Goal: Task Accomplishment & Management: Complete application form

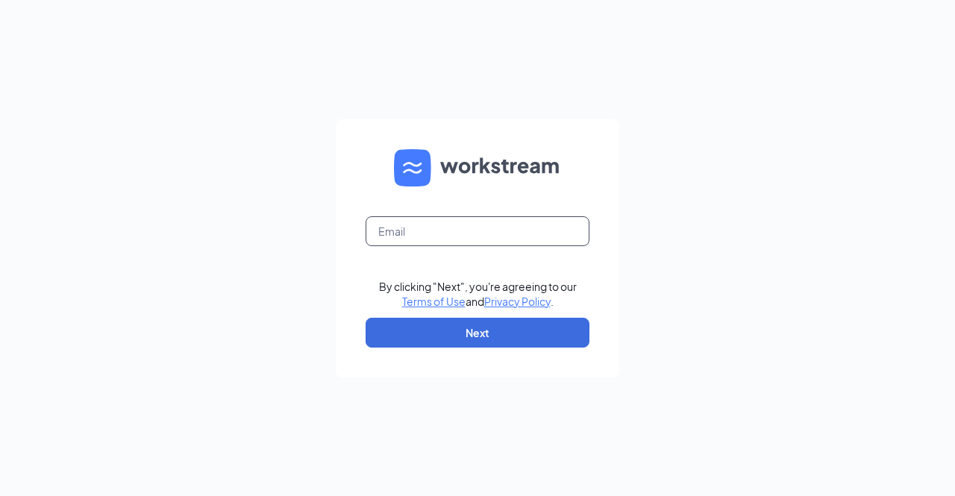
click at [454, 239] on input "text" at bounding box center [478, 231] width 224 height 30
type input "[EMAIL_ADDRESS][DOMAIN_NAME]"
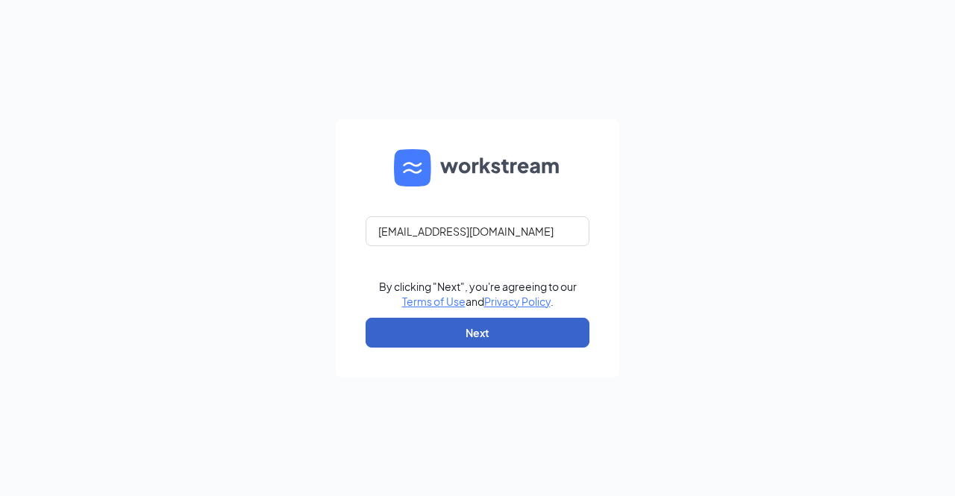
click at [482, 329] on button "Next" at bounding box center [478, 333] width 224 height 30
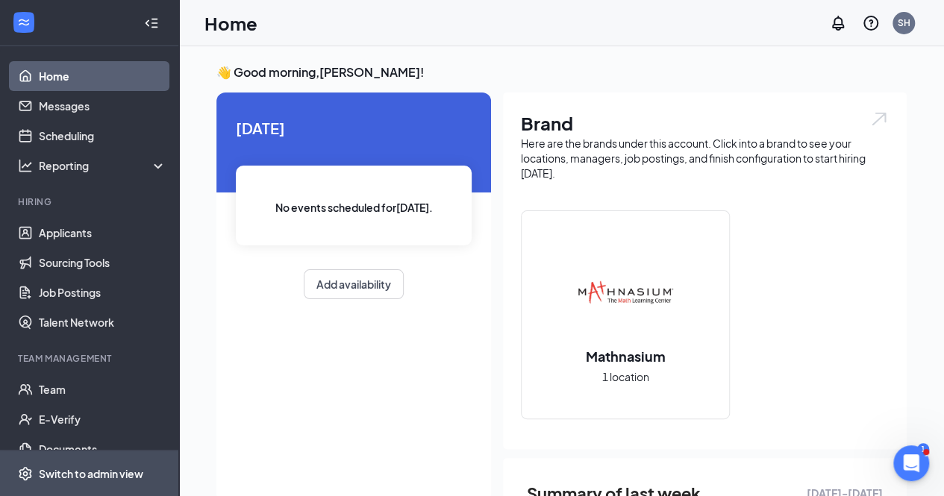
click at [98, 467] on div "Switch to admin view" at bounding box center [91, 473] width 104 height 15
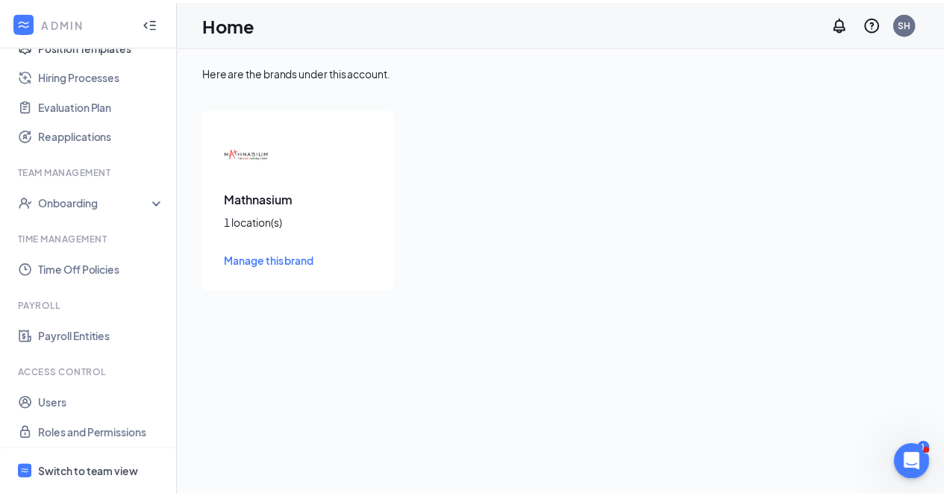
scroll to position [412, 0]
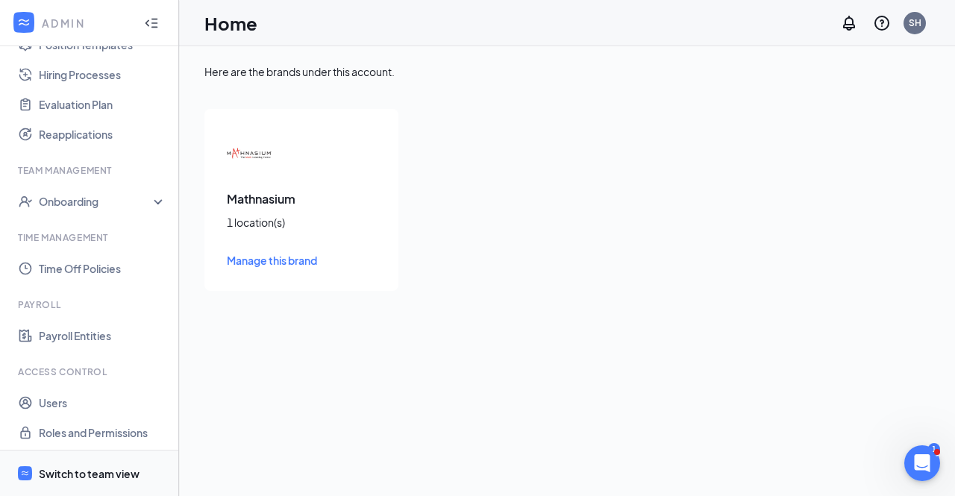
click at [60, 474] on div "Switch to team view" at bounding box center [89, 473] width 101 height 15
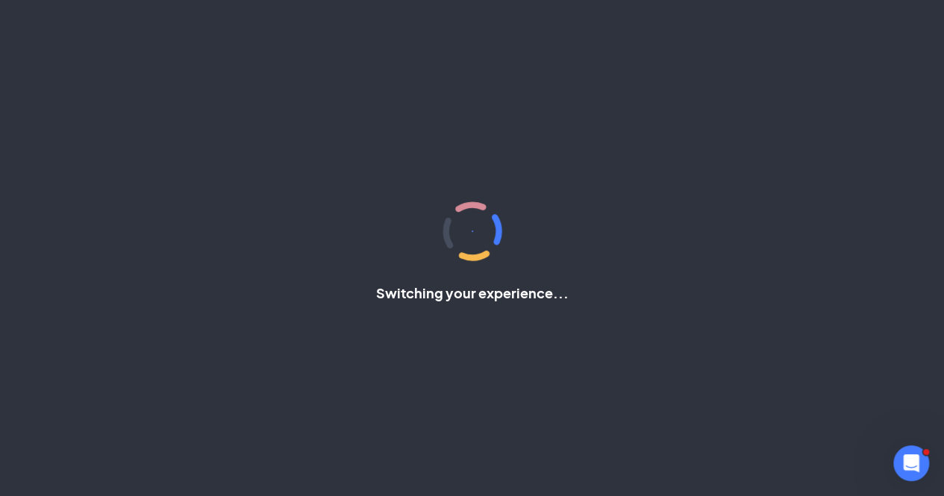
scroll to position [213, 0]
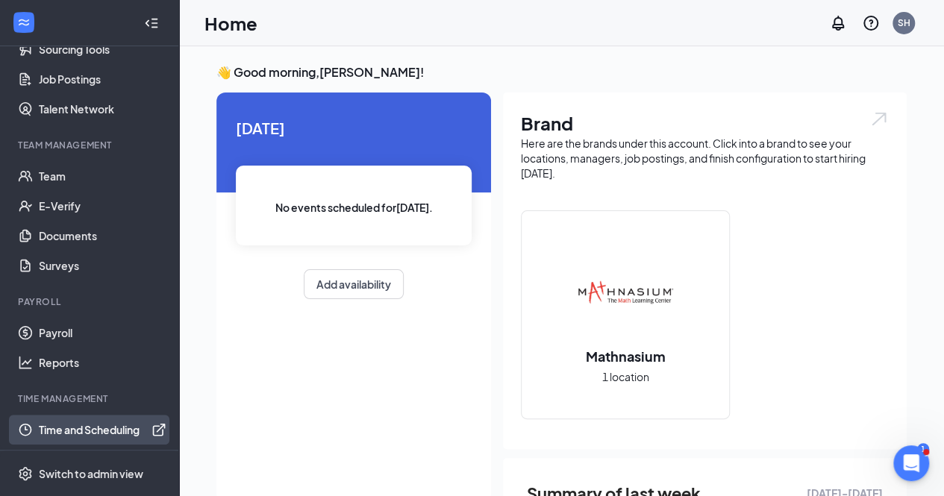
click at [94, 432] on link "Time and Scheduling" at bounding box center [103, 430] width 128 height 30
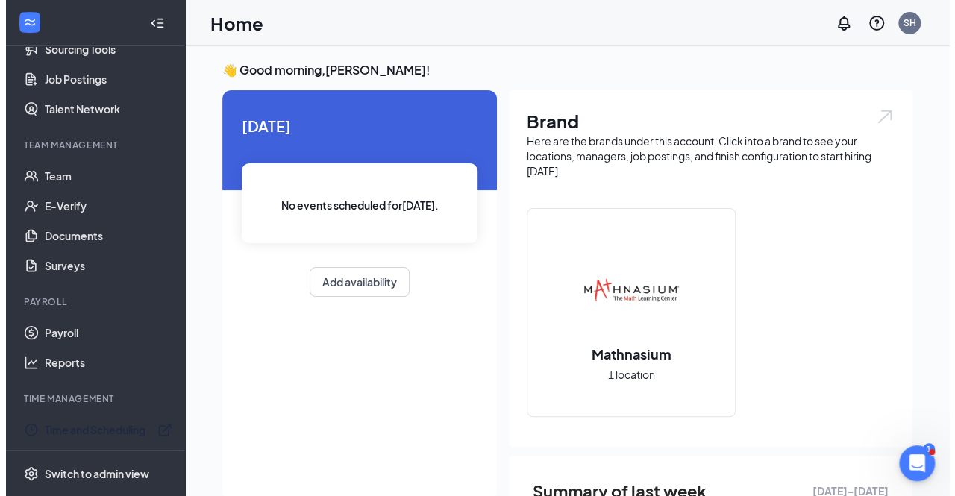
scroll to position [0, 0]
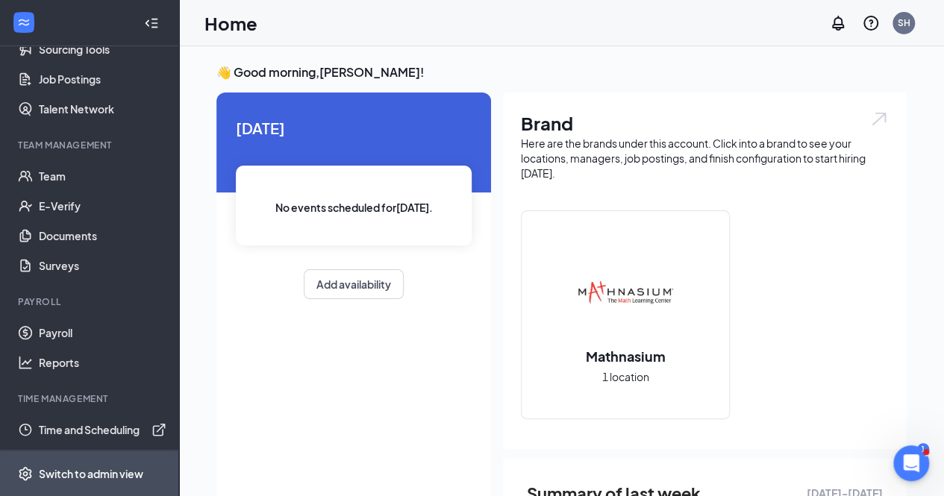
click at [88, 471] on div "Switch to admin view" at bounding box center [91, 473] width 104 height 15
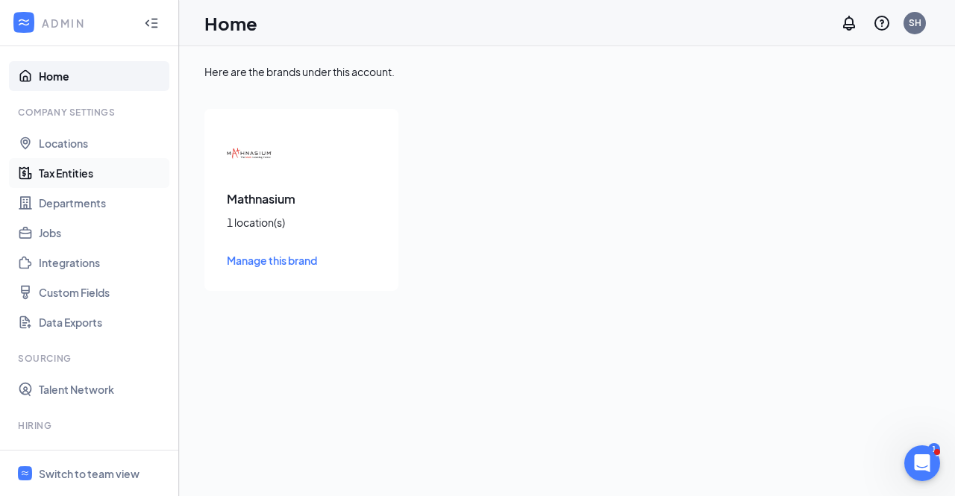
click at [57, 172] on link "Tax Entities" at bounding box center [103, 173] width 128 height 30
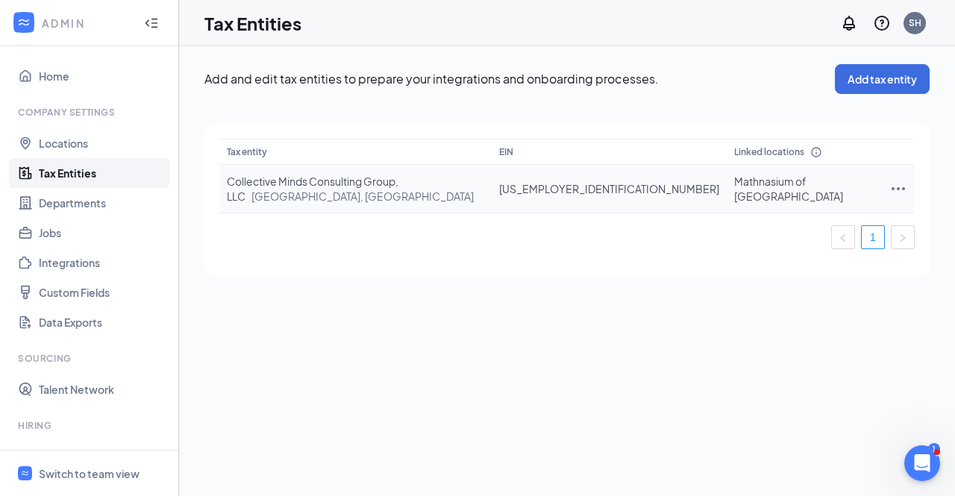
click at [895, 187] on icon "Ellipses" at bounding box center [897, 188] width 13 height 3
click at [797, 246] on span "View and edit linked locations" at bounding box center [812, 248] width 142 height 16
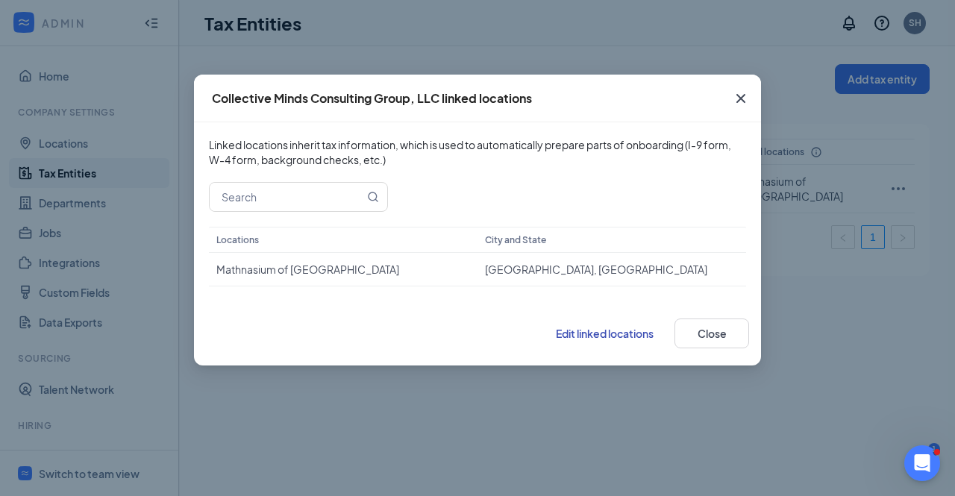
click at [739, 101] on icon "Cross" at bounding box center [741, 99] width 18 height 18
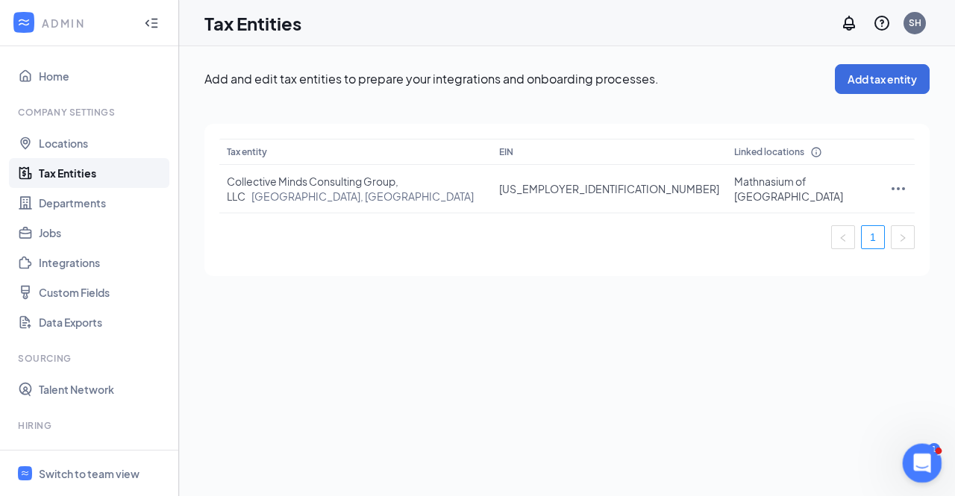
click at [921, 464] on icon "Open Intercom Messenger" at bounding box center [920, 461] width 25 height 25
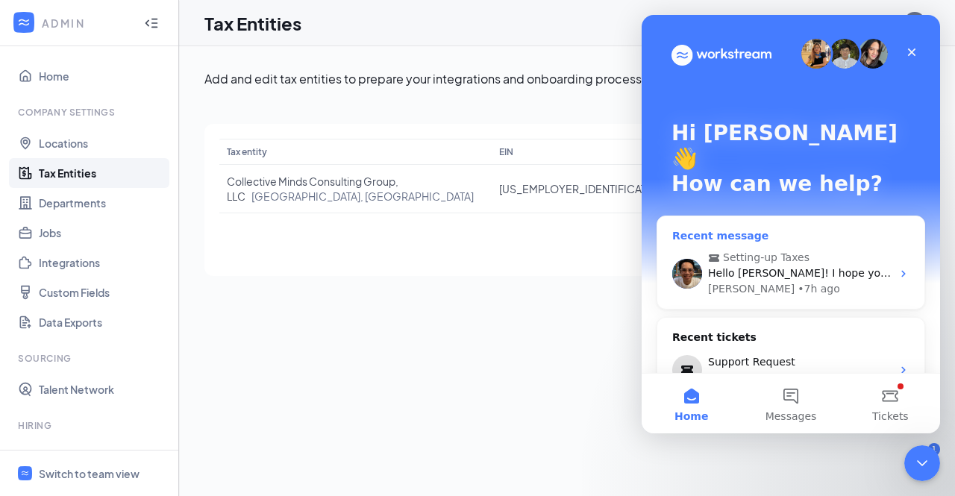
click at [797, 281] on div "• 7h ago" at bounding box center [818, 289] width 43 height 16
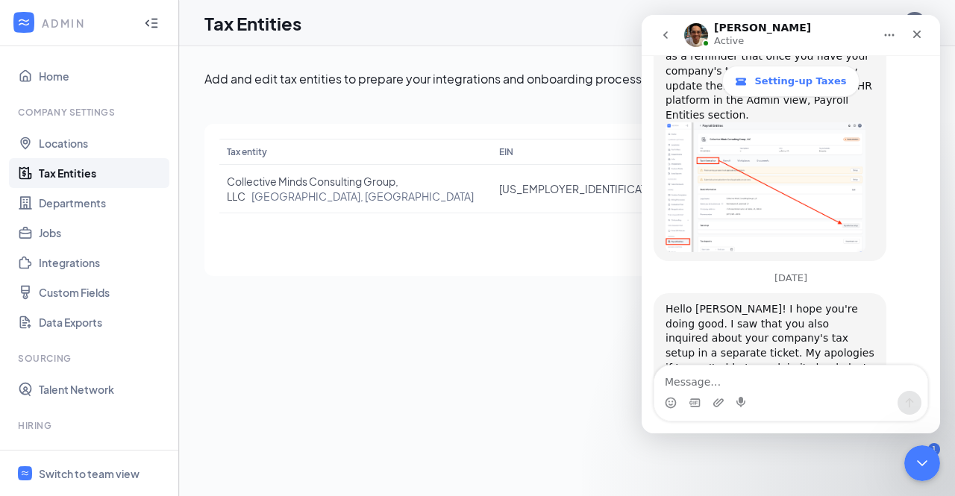
scroll to position [2483, 0]
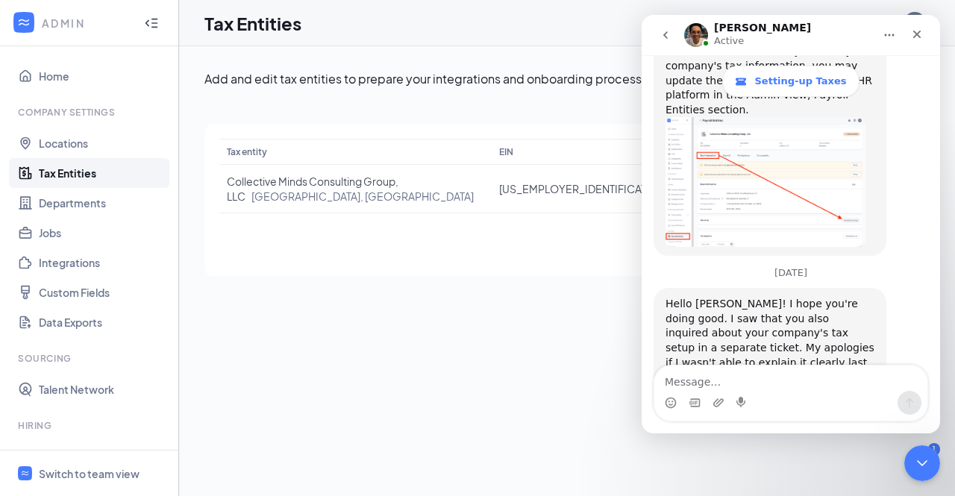
click at [666, 40] on icon "go back" at bounding box center [665, 35] width 12 height 12
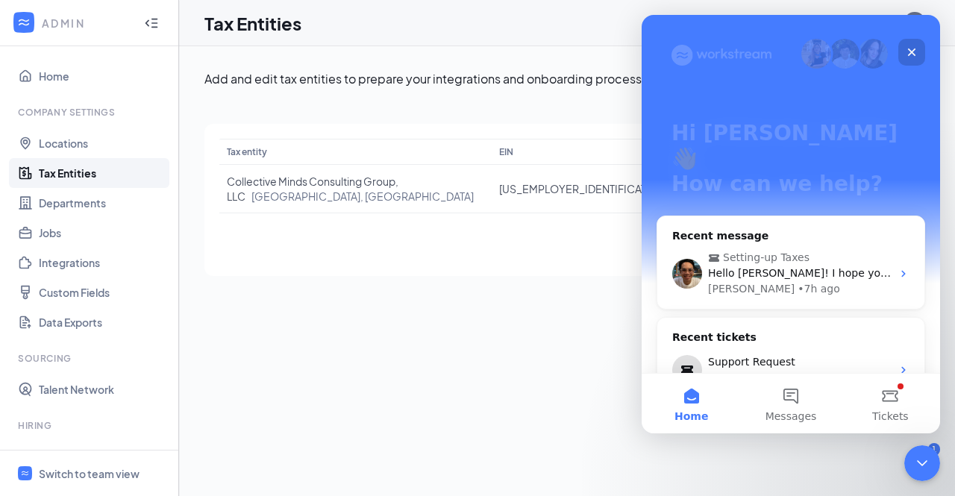
scroll to position [157, 0]
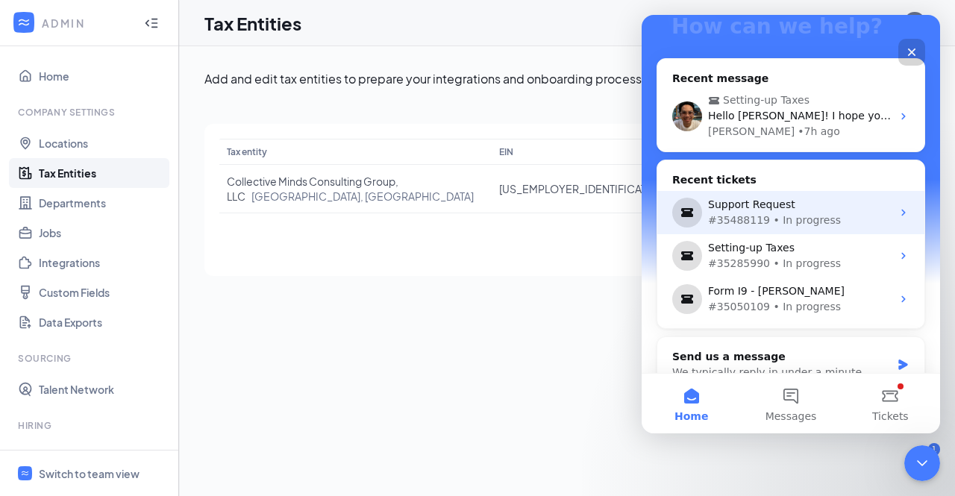
click at [755, 197] on div "Support Request" at bounding box center [800, 205] width 184 height 16
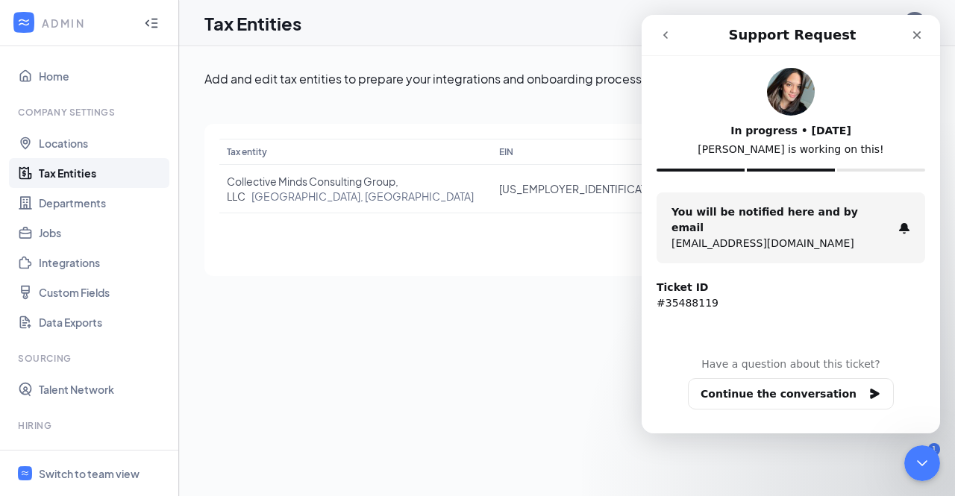
click at [666, 32] on icon "go back" at bounding box center [665, 34] width 4 height 7
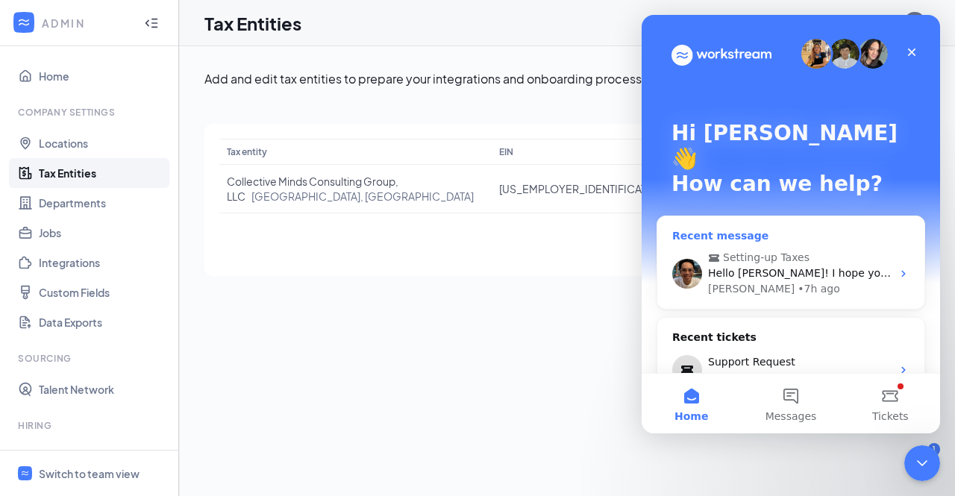
click at [777, 266] on div "Hello [PERSON_NAME]! I hope you're doing good. I saw that you also inquired abo…" at bounding box center [800, 274] width 184 height 16
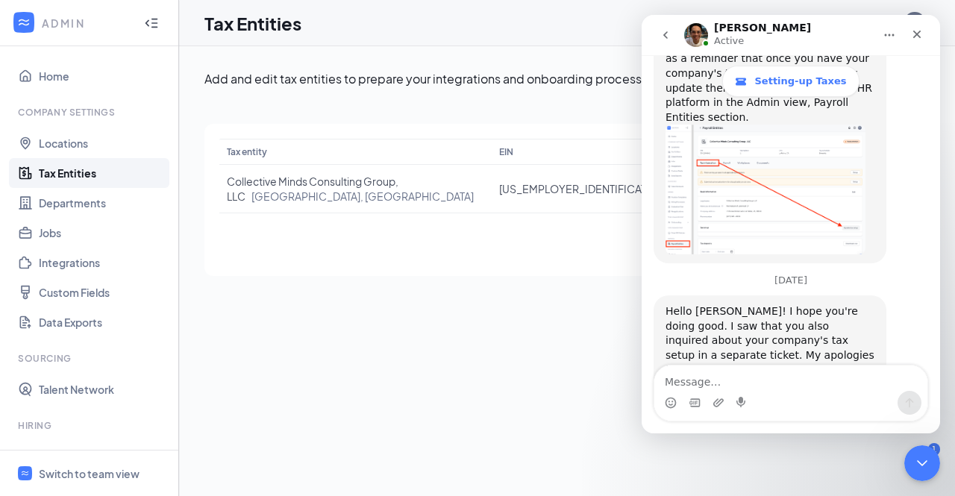
scroll to position [2483, 0]
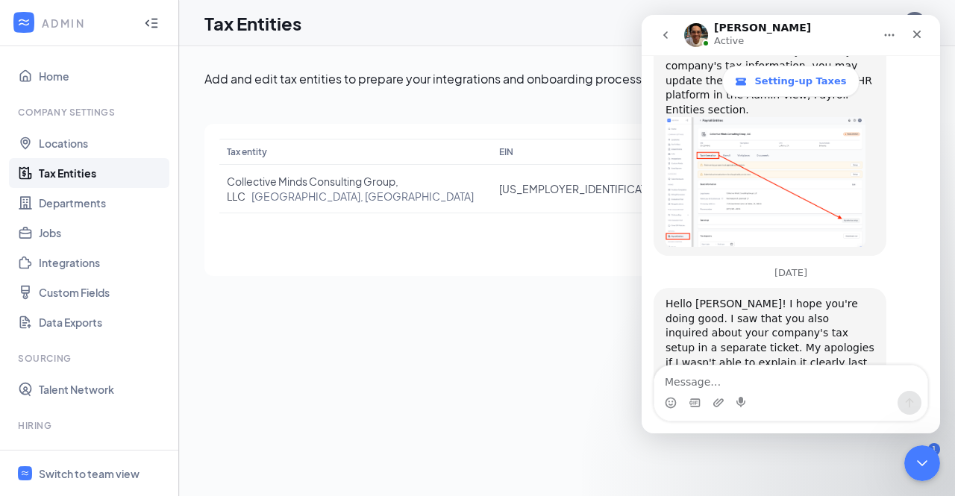
click at [666, 32] on icon "go back" at bounding box center [665, 34] width 4 height 7
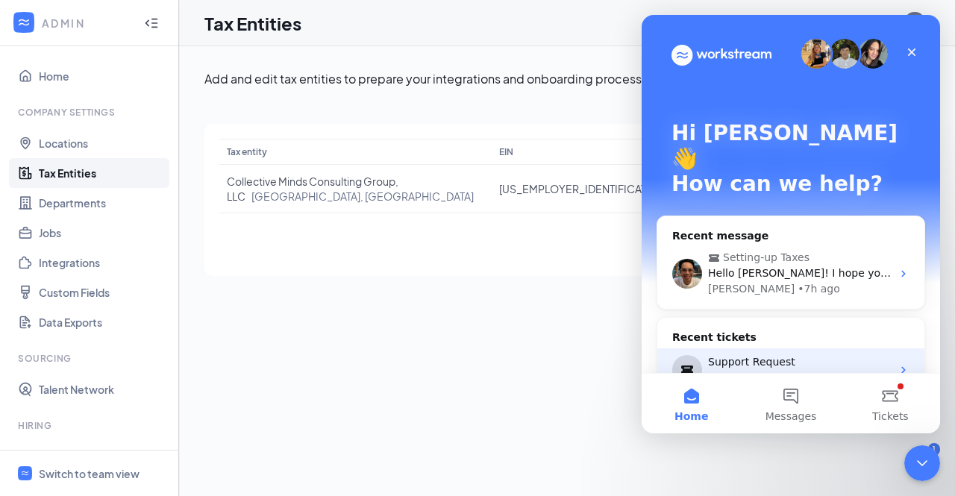
click at [759, 354] on div "Support Request" at bounding box center [800, 362] width 184 height 16
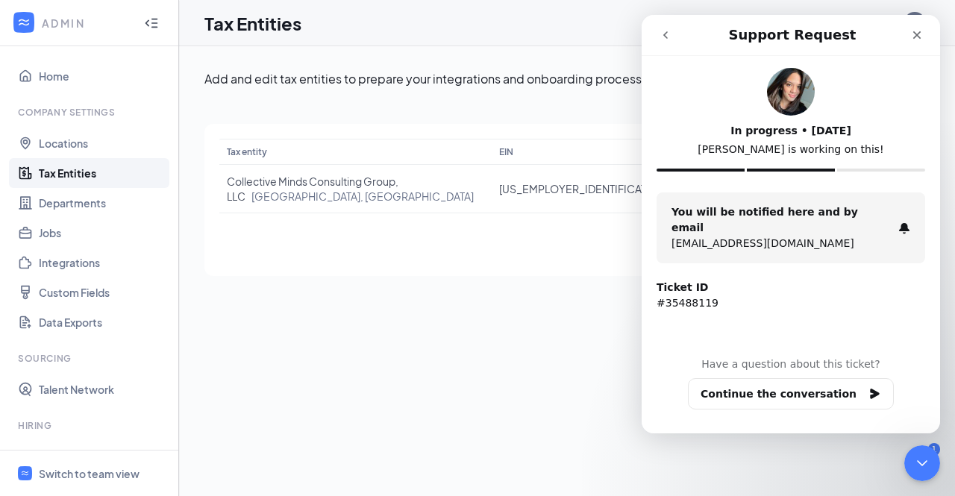
click at [659, 37] on icon "go back" at bounding box center [665, 35] width 12 height 12
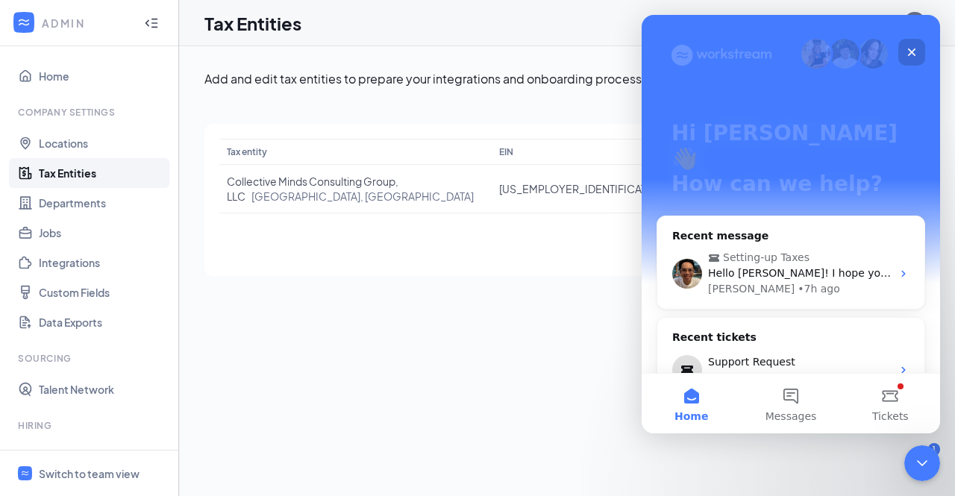
scroll to position [157, 0]
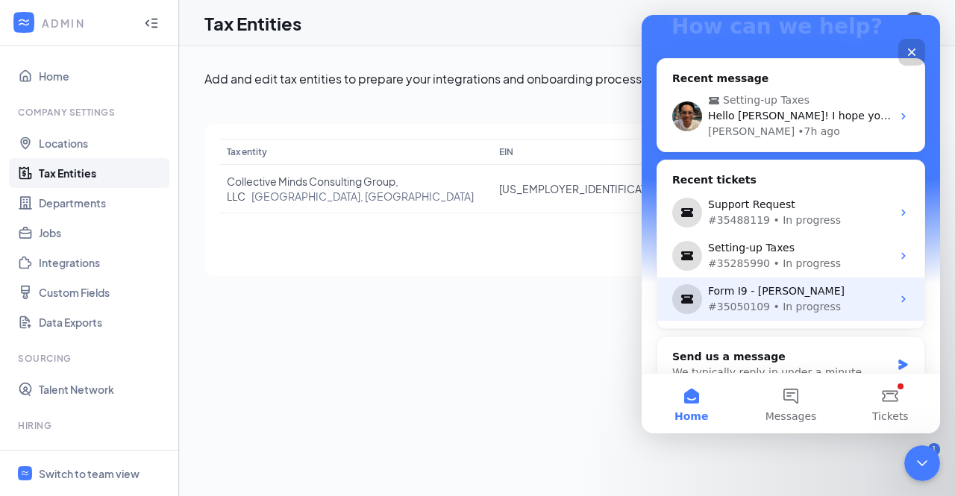
click at [768, 299] on div "#35050109 • In progress" at bounding box center [800, 307] width 184 height 16
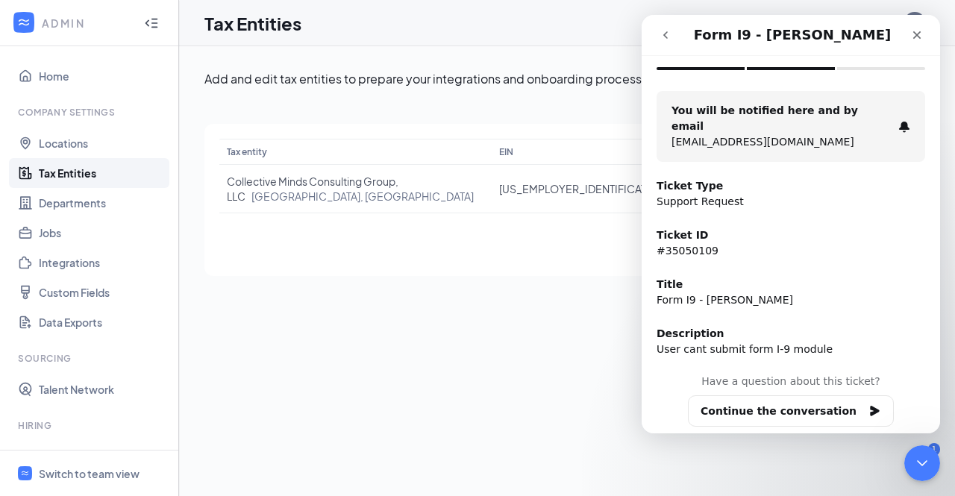
scroll to position [0, 0]
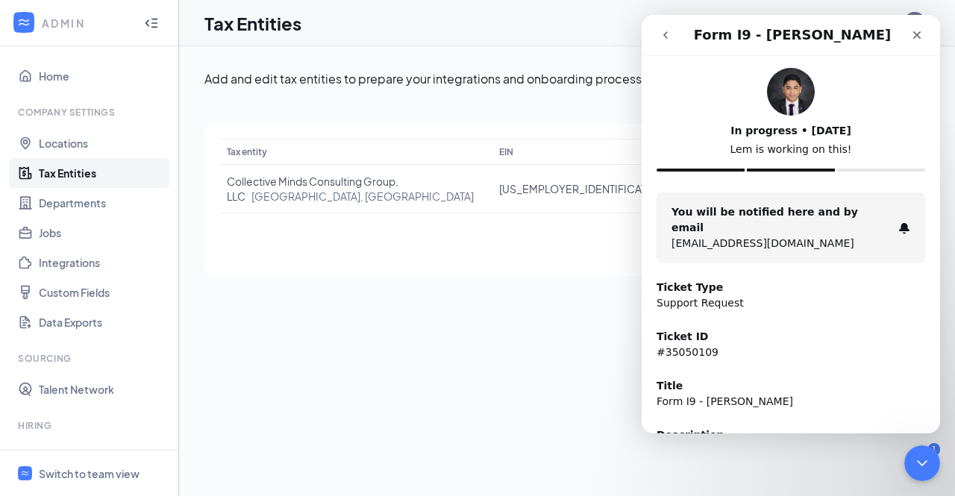
click at [665, 41] on button "go back" at bounding box center [665, 35] width 28 height 28
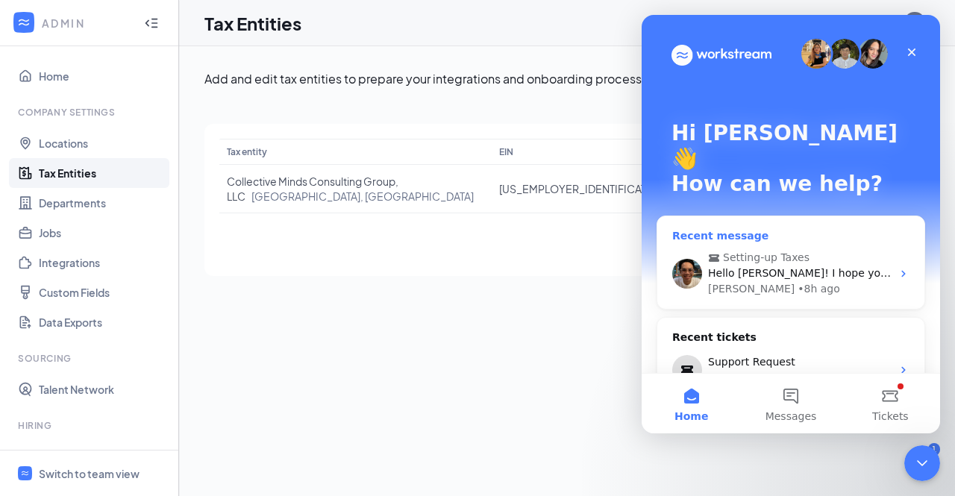
click at [750, 250] on span "Setting-up Taxes" at bounding box center [766, 258] width 87 height 16
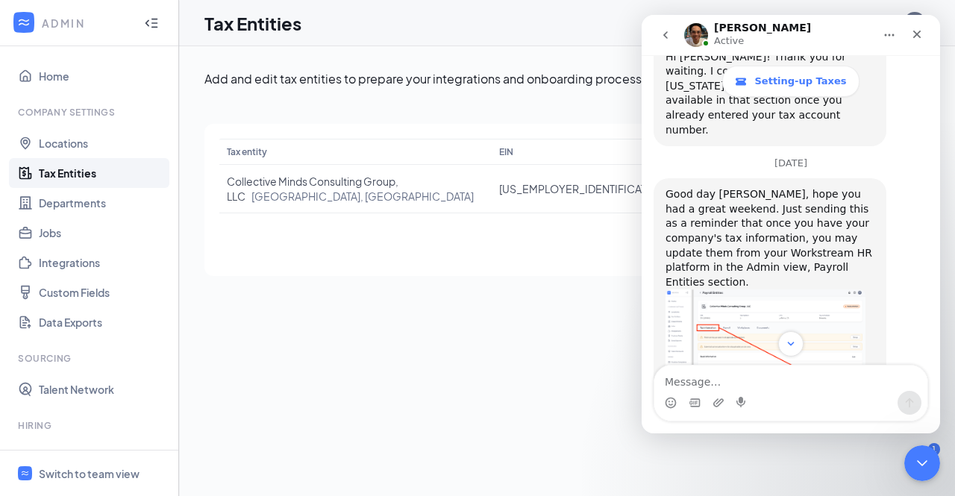
scroll to position [2483, 0]
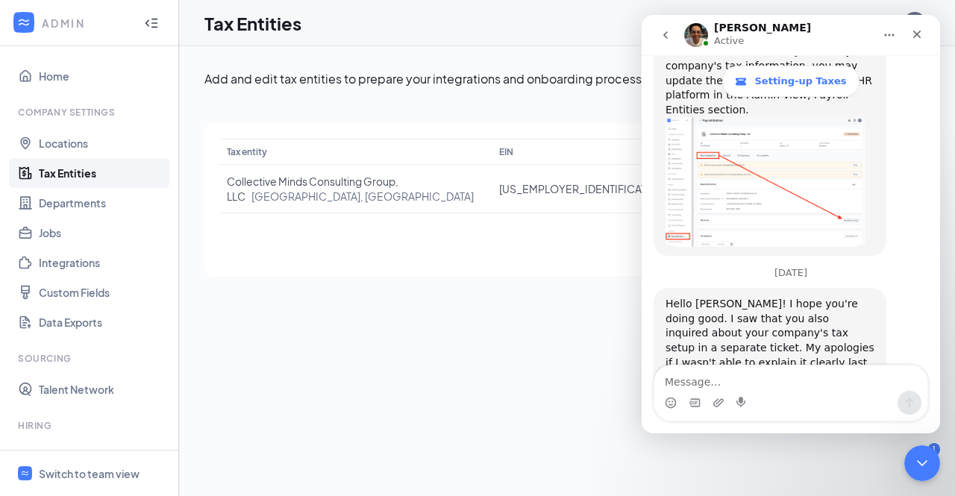
click at [663, 35] on icon "go back" at bounding box center [665, 34] width 4 height 7
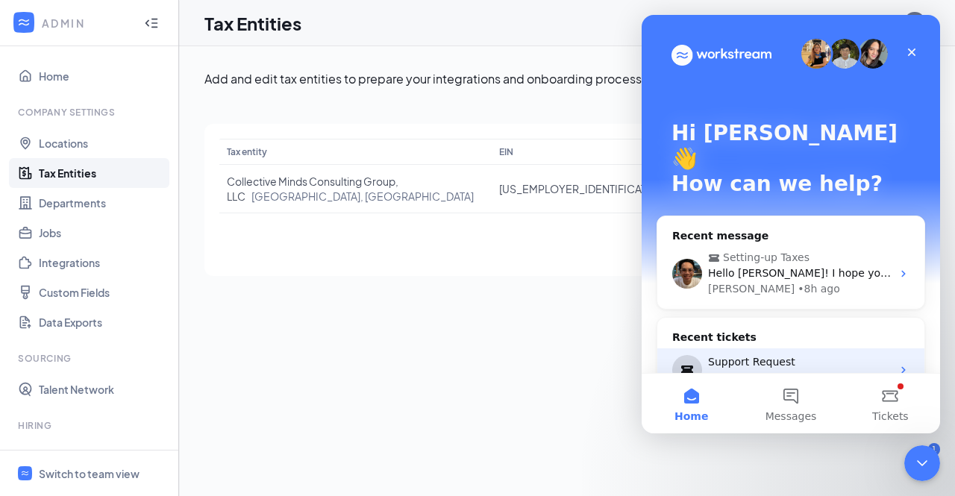
scroll to position [157, 0]
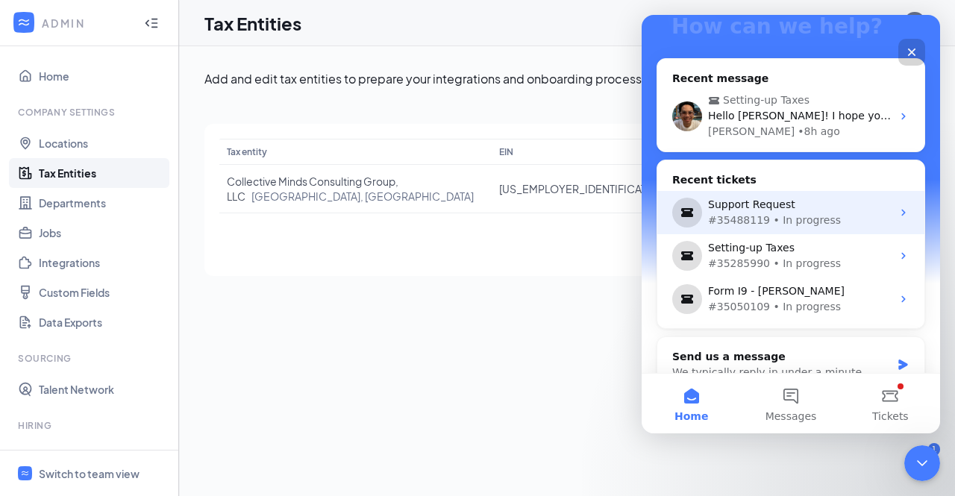
click at [788, 197] on div "Support Request" at bounding box center [800, 205] width 184 height 16
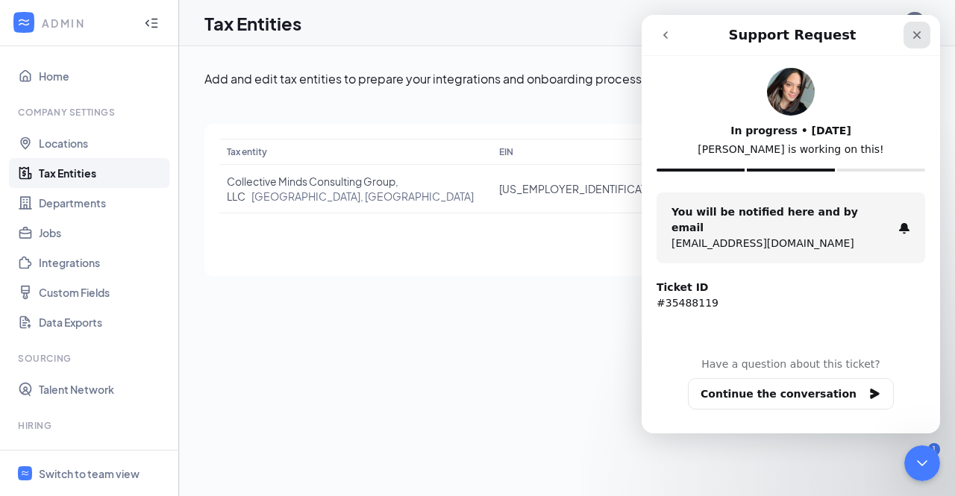
click at [921, 29] on icon "Close" at bounding box center [917, 35] width 12 height 12
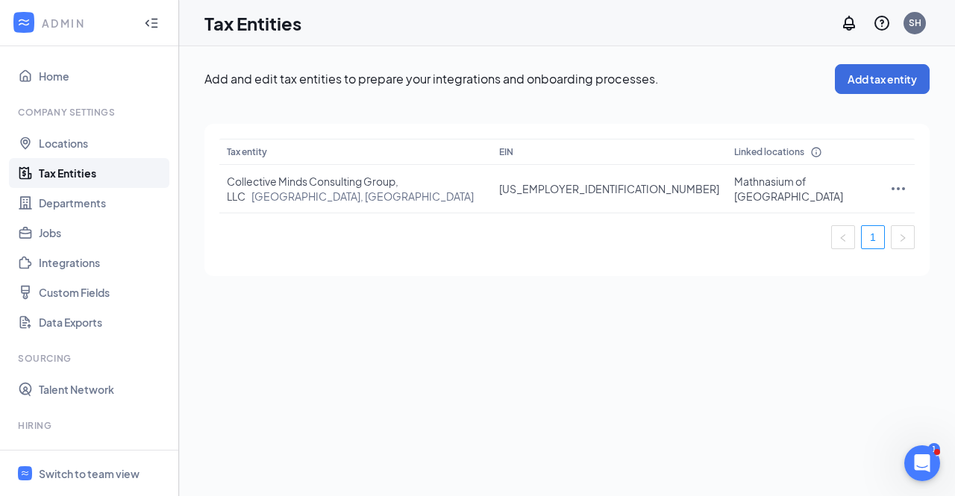
scroll to position [0, 0]
click at [935, 450] on span at bounding box center [938, 451] width 7 height 7
click at [931, 456] on div "Open Intercom Messenger" at bounding box center [919, 460] width 49 height 49
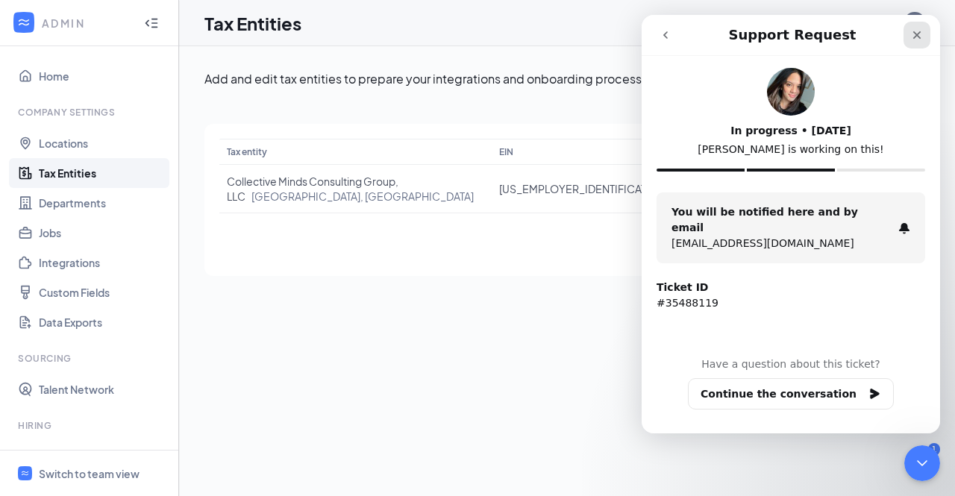
click at [919, 30] on icon "Close" at bounding box center [917, 35] width 12 height 12
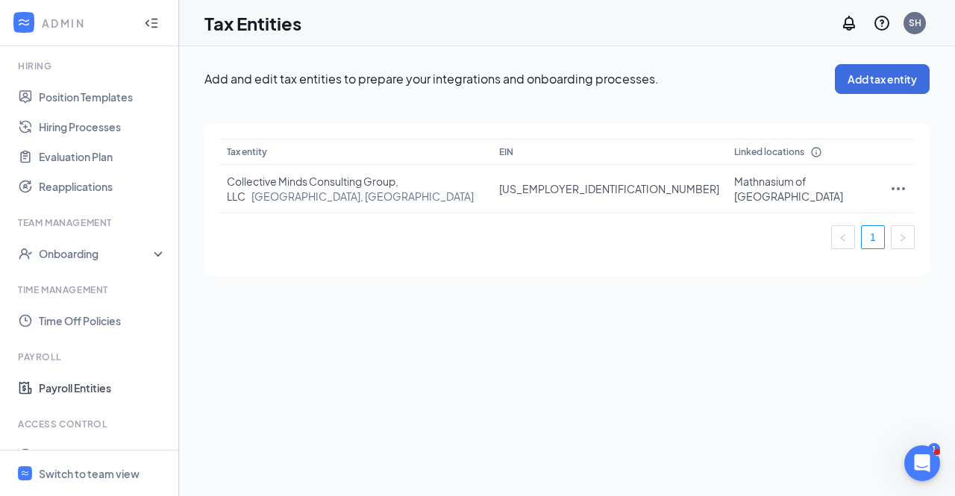
scroll to position [360, 0]
click at [107, 316] on link "Time Off Policies" at bounding box center [103, 321] width 128 height 30
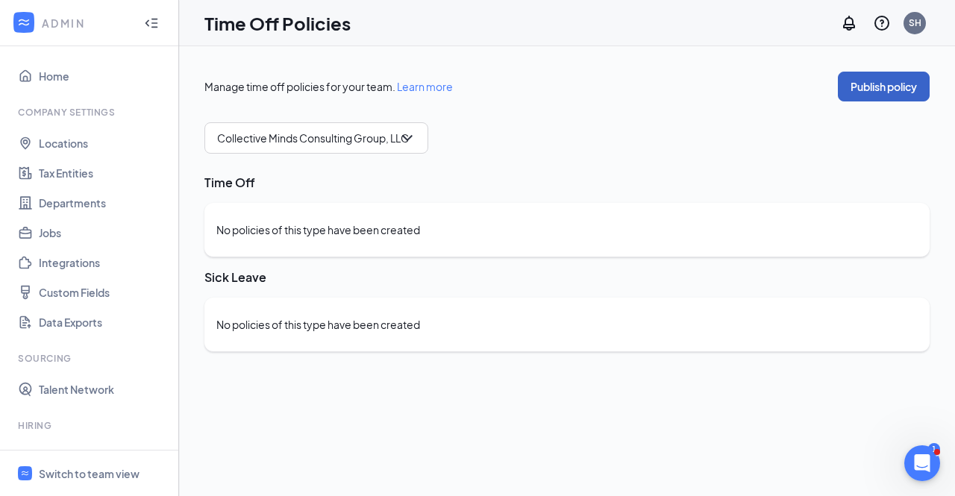
click at [894, 87] on button "Publish policy" at bounding box center [884, 87] width 92 height 30
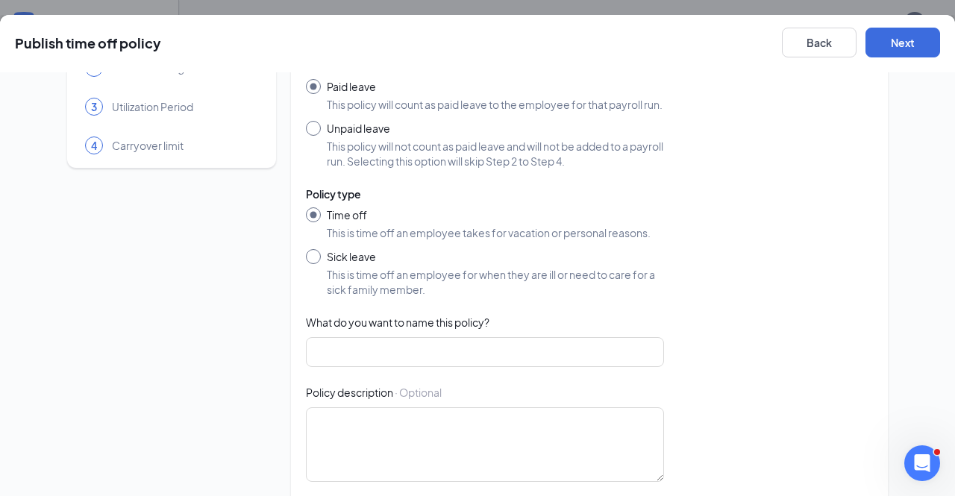
scroll to position [86, 0]
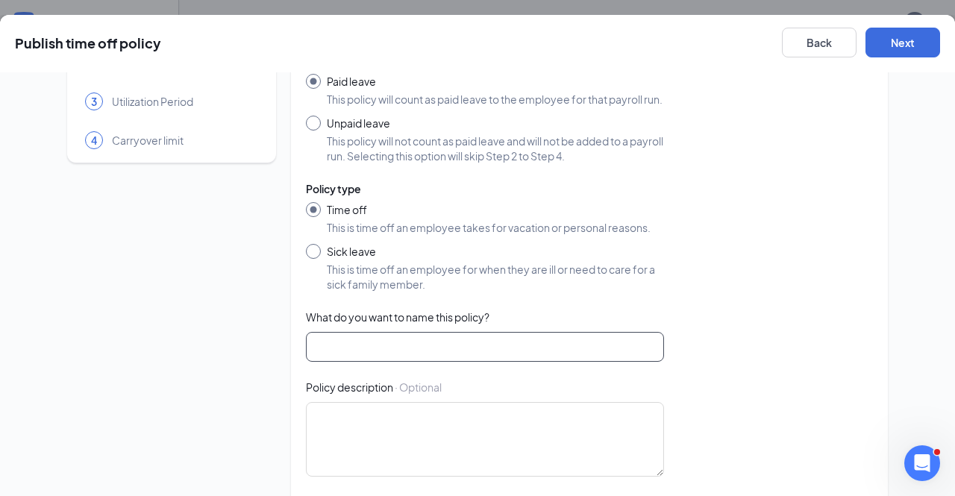
click at [574, 362] on input "text" at bounding box center [485, 347] width 358 height 30
type input "T"
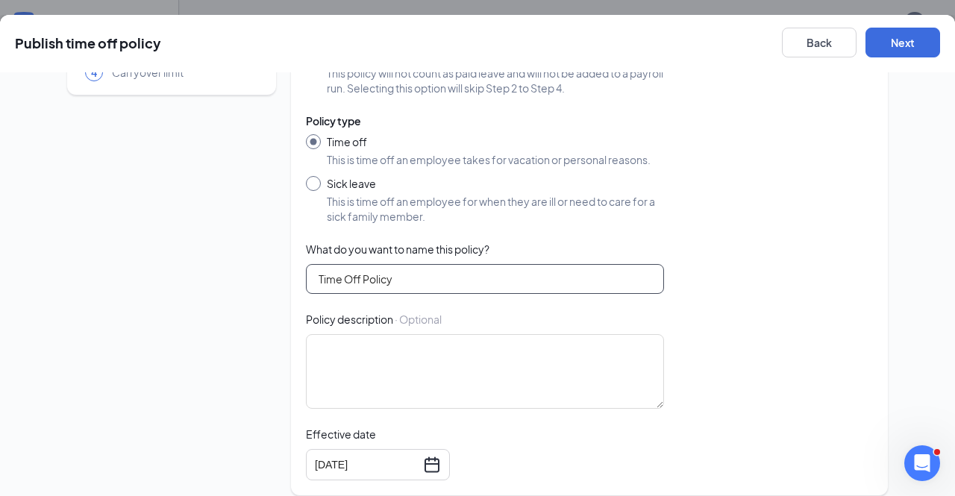
type input "Time Off Policy"
click at [883, 50] on button "Next" at bounding box center [902, 43] width 75 height 30
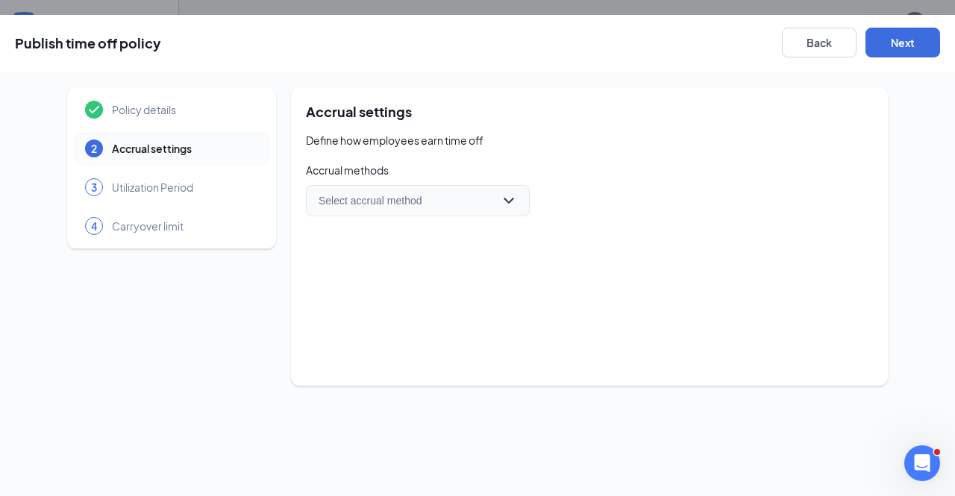
click at [511, 202] on div "Select accrual method" at bounding box center [418, 200] width 224 height 31
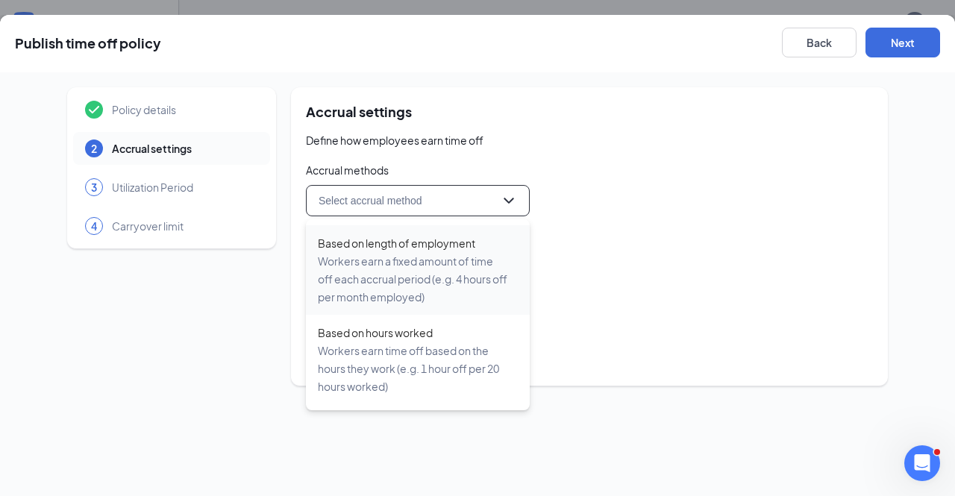
click at [413, 293] on div "Workers earn a fixed amount of time off each accrual period (e.g. 4 hours off p…" at bounding box center [414, 279] width 192 height 54
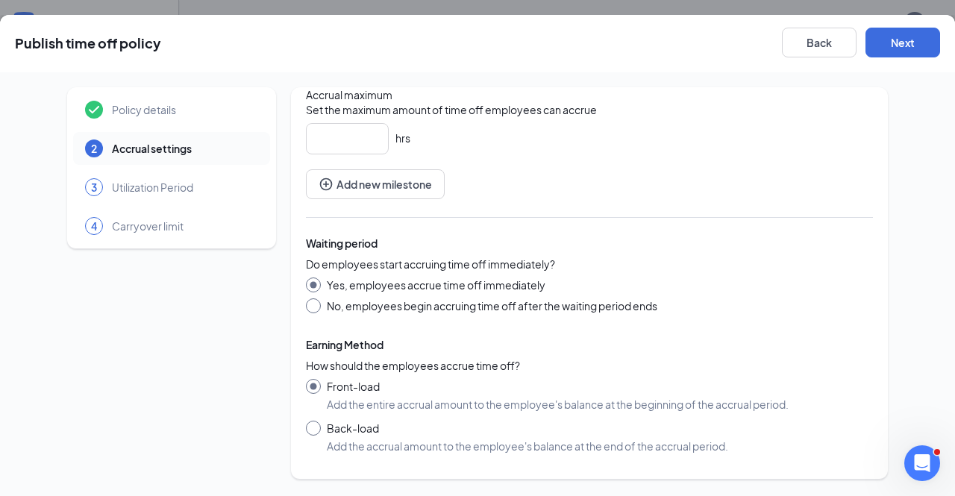
scroll to position [294, 0]
click at [315, 306] on input "No, employees begin accruing time off after the waiting period ends" at bounding box center [589, 305] width 567 height 15
radio input "true"
radio input "false"
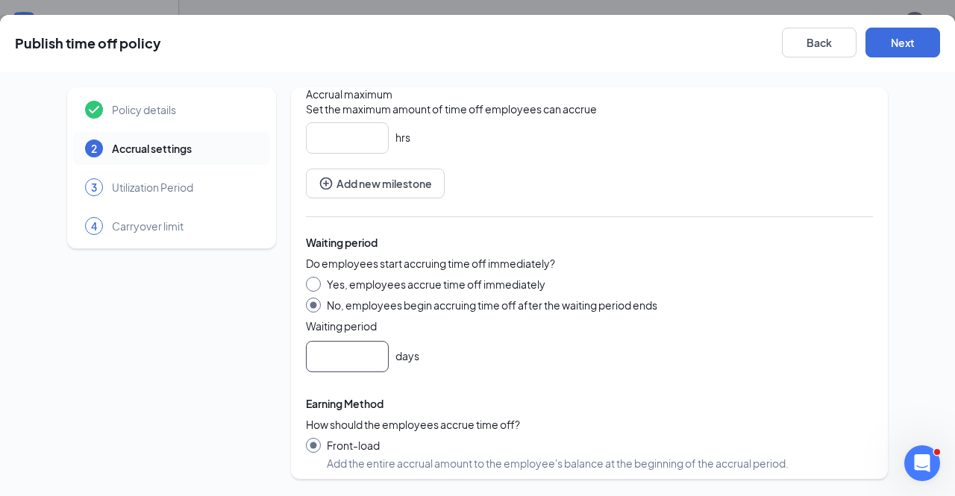
click at [327, 357] on input at bounding box center [347, 357] width 81 height 30
type input "90"
click at [489, 376] on div "Waiting period Do employees start accruing time off immediately? Yes, employees…" at bounding box center [589, 437] width 567 height 442
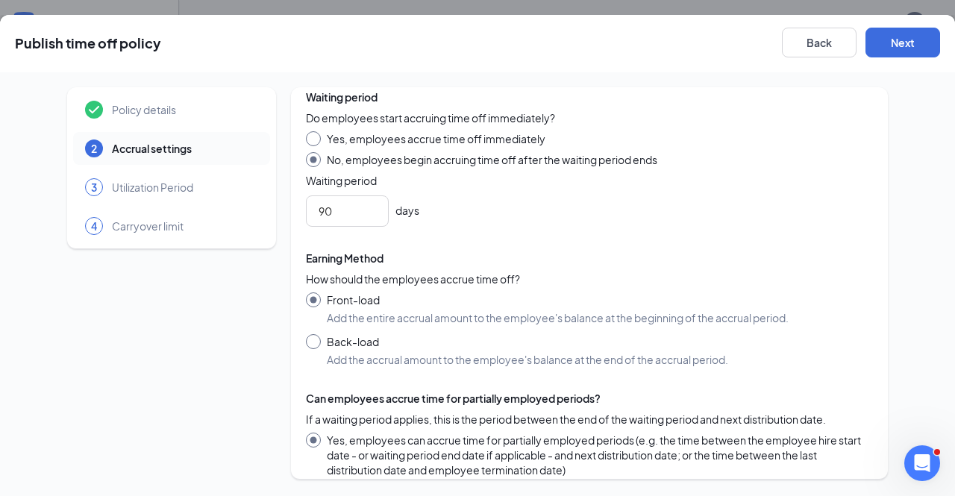
scroll to position [440, 0]
click at [489, 376] on div "Waiting period Do employees start accruing time off immediately? Yes, employees…" at bounding box center [589, 291] width 567 height 442
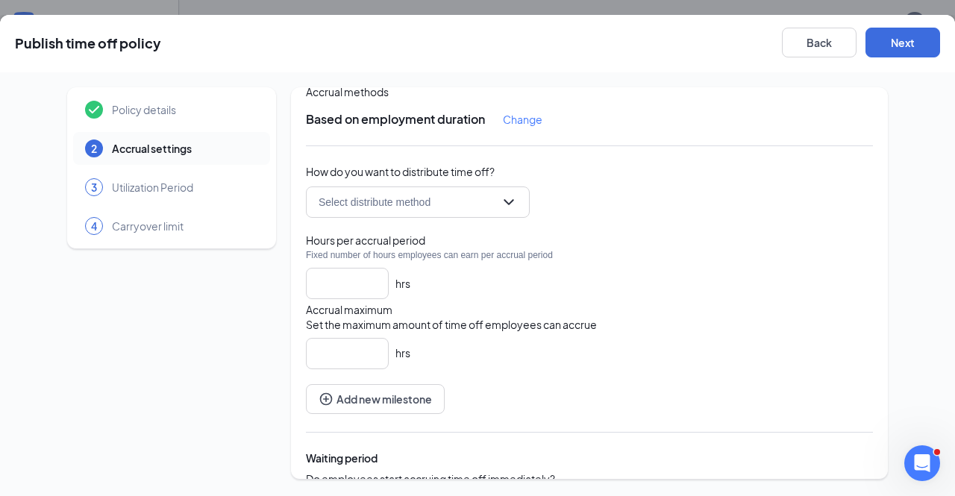
scroll to position [76, 0]
click at [512, 205] on div "Select distribute method" at bounding box center [418, 204] width 224 height 31
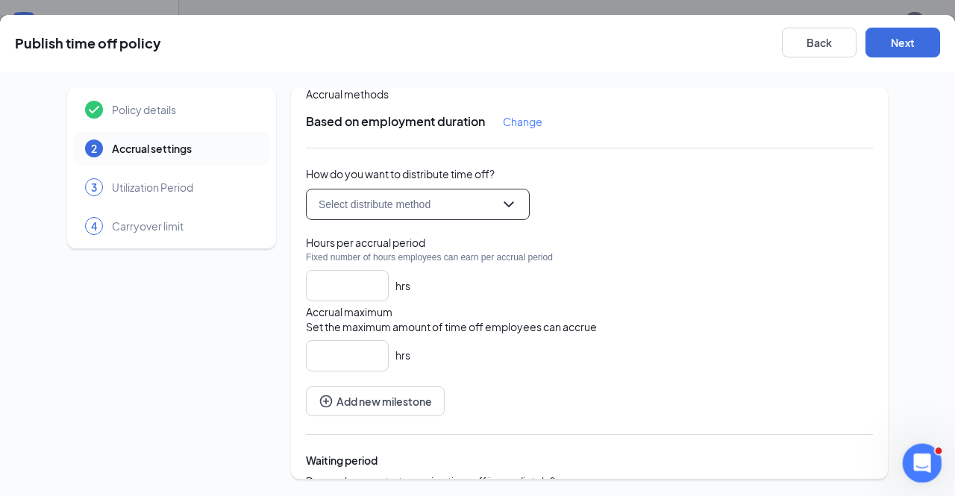
click at [923, 455] on icon "Open Intercom Messenger" at bounding box center [920, 461] width 25 height 25
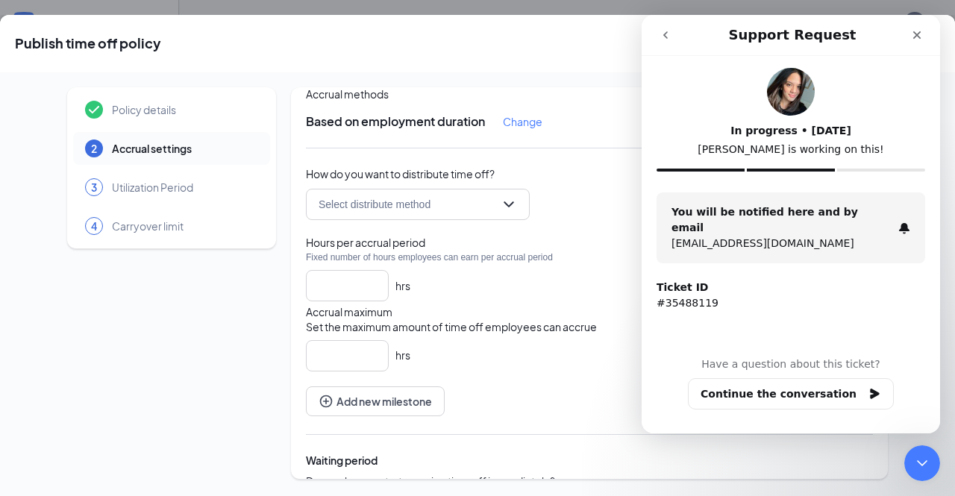
click at [661, 33] on icon "go back" at bounding box center [665, 35] width 12 height 12
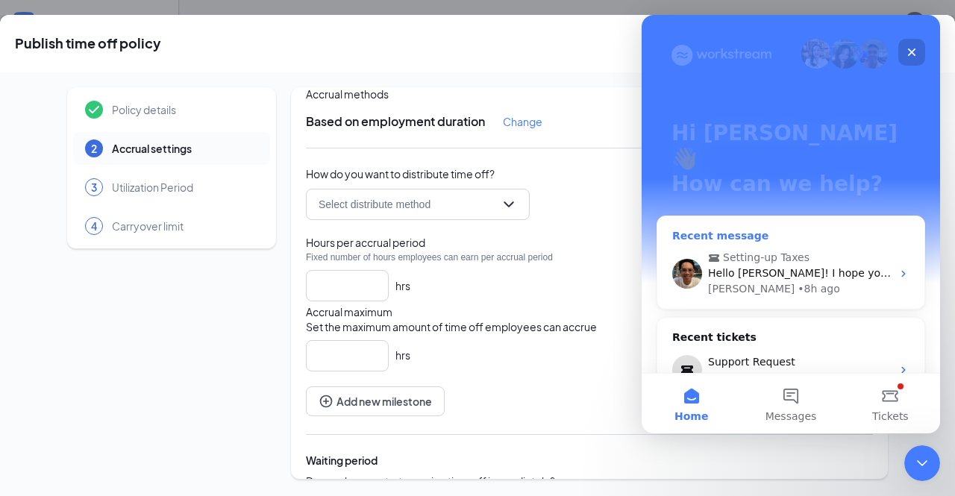
scroll to position [157, 0]
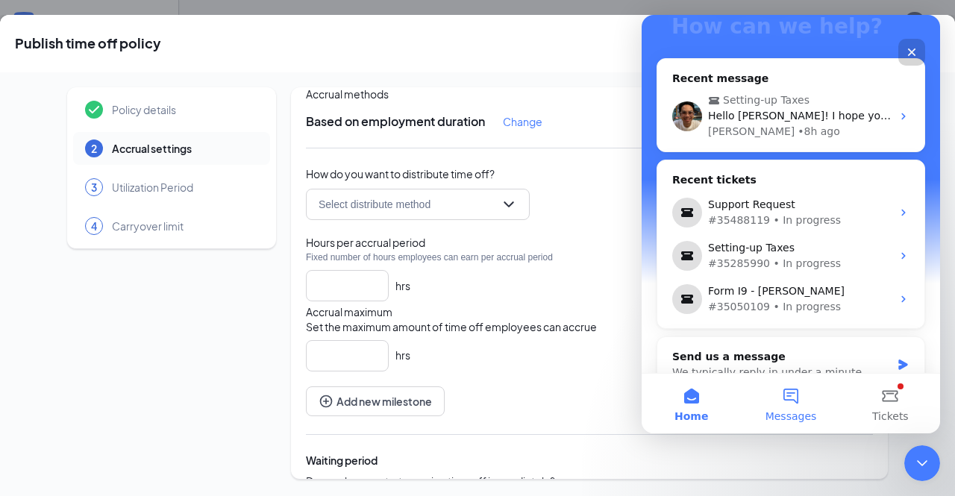
click at [794, 401] on button "Messages" at bounding box center [790, 404] width 99 height 60
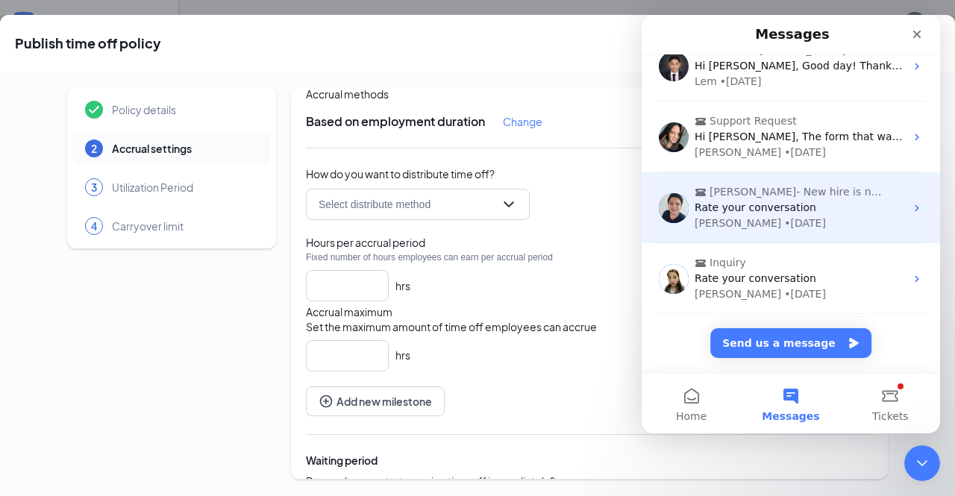
scroll to position [0, 0]
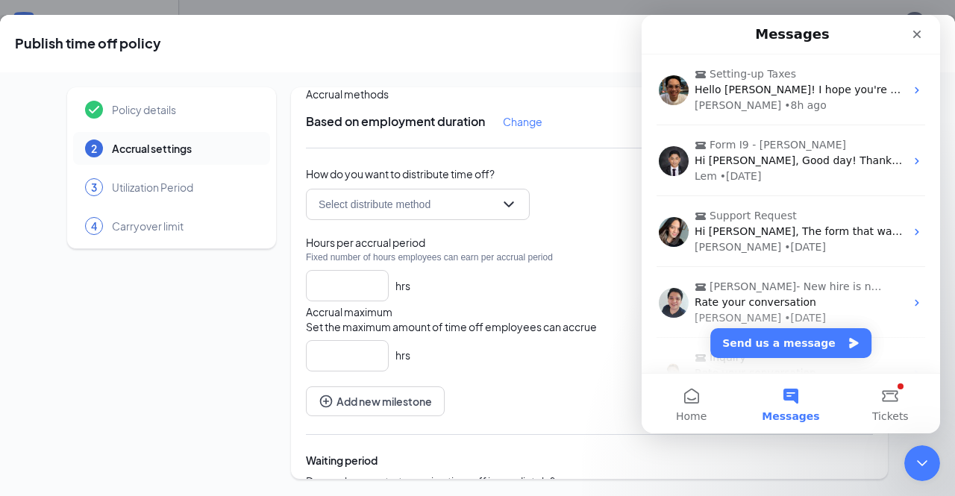
click at [795, 396] on button "Messages" at bounding box center [790, 404] width 99 height 60
click at [919, 37] on icon "Close" at bounding box center [917, 35] width 8 height 8
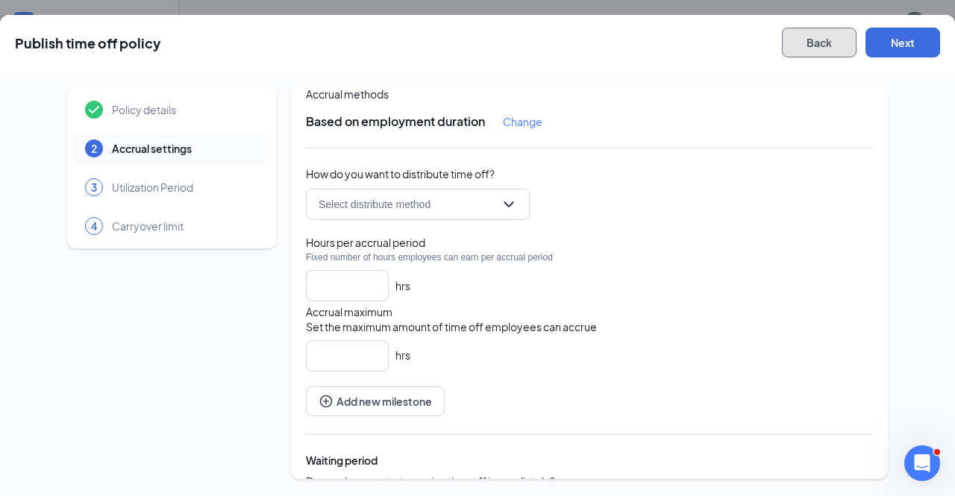
click at [816, 38] on button "Back" at bounding box center [819, 43] width 75 height 30
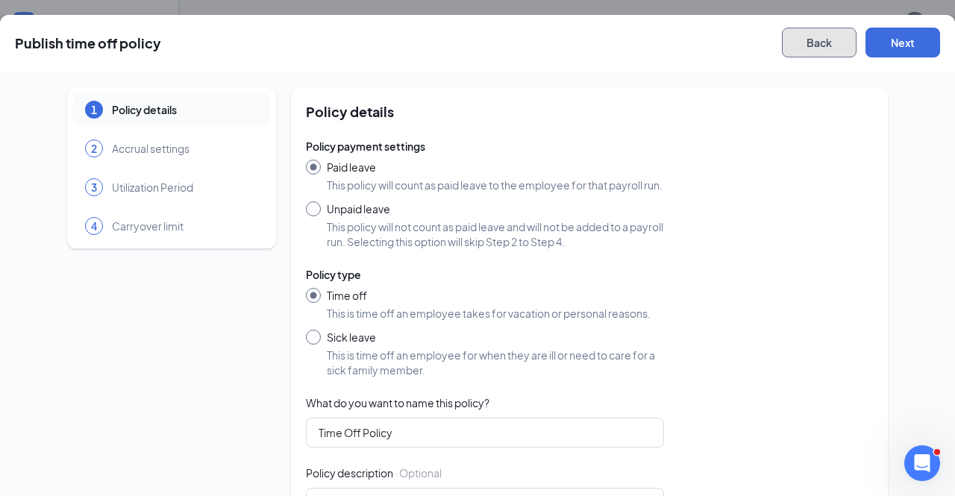
click at [816, 40] on button "Back" at bounding box center [819, 43] width 75 height 30
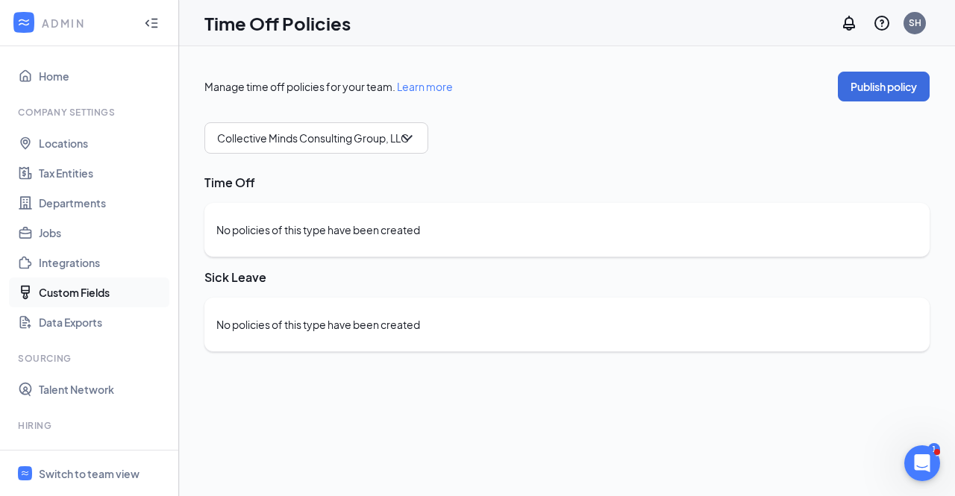
click at [81, 287] on link "Custom Fields" at bounding box center [103, 292] width 128 height 30
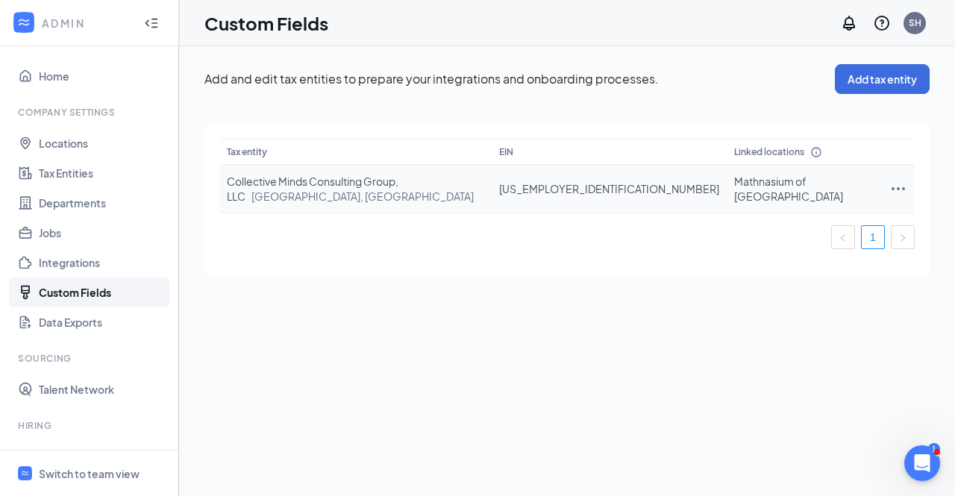
click at [889, 180] on icon "Ellipses" at bounding box center [898, 189] width 18 height 18
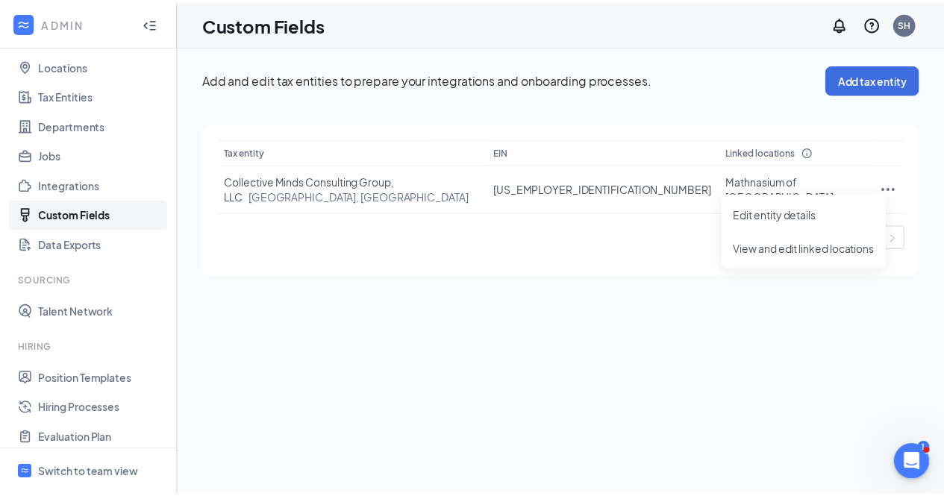
scroll to position [81, 0]
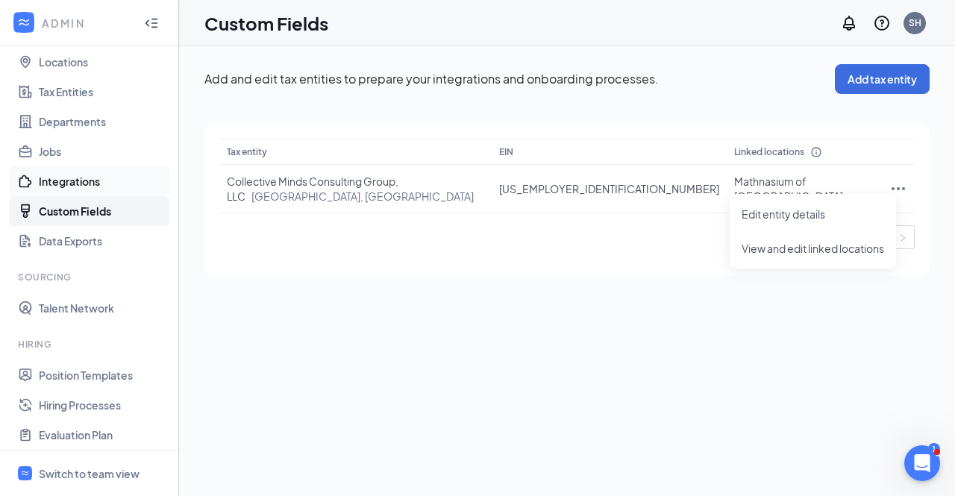
click at [93, 180] on link "Integrations" at bounding box center [103, 181] width 128 height 30
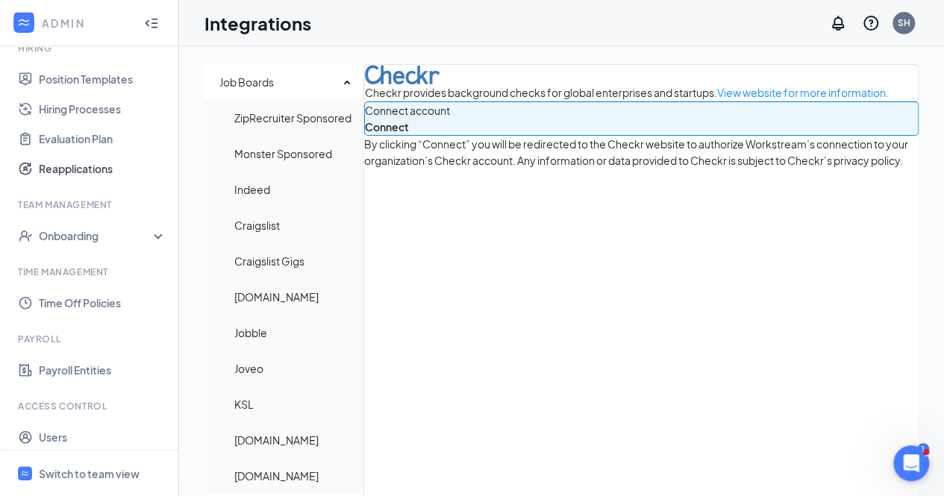
scroll to position [378, 0]
click at [104, 236] on div "Onboarding" at bounding box center [96, 235] width 115 height 15
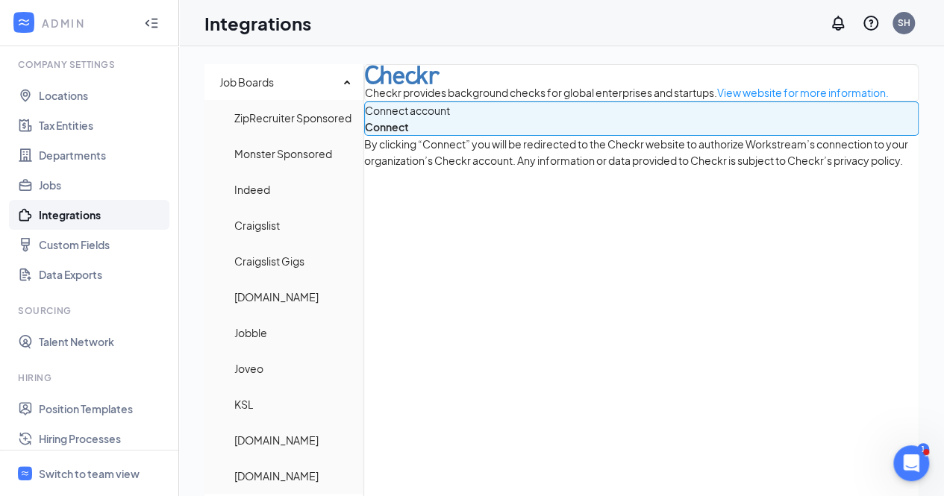
scroll to position [0, 0]
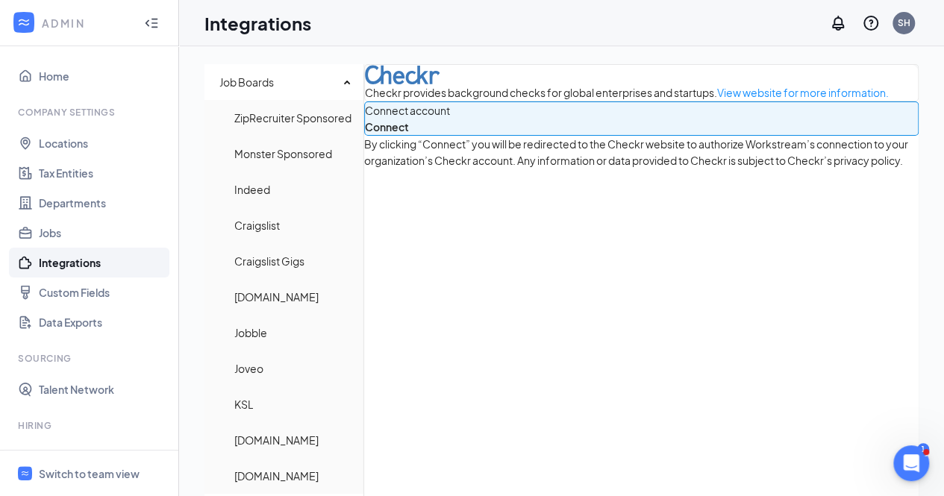
click at [144, 26] on icon "Collapse" at bounding box center [151, 23] width 15 height 15
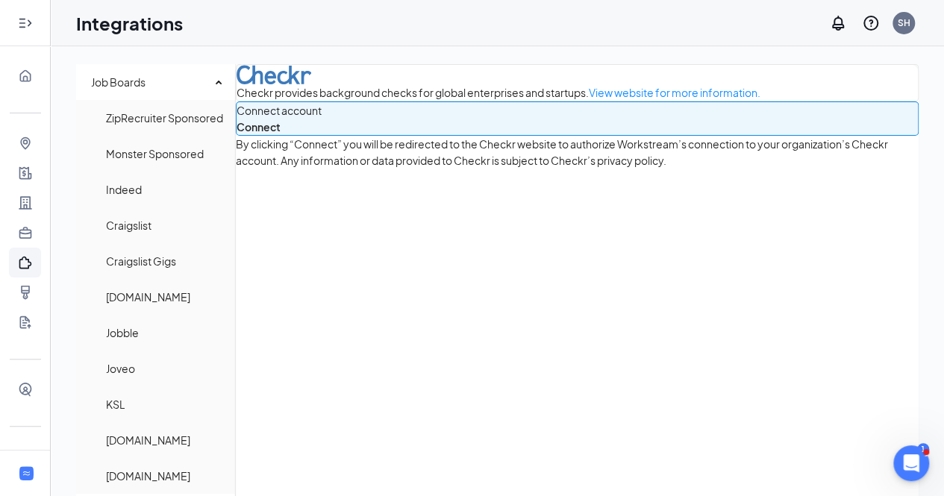
click at [21, 23] on icon "Expand" at bounding box center [25, 23] width 15 height 15
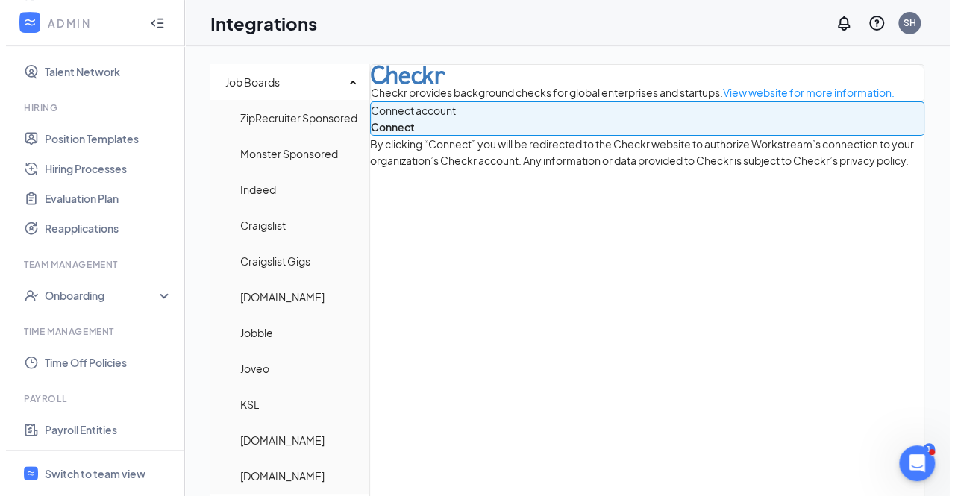
scroll to position [319, 0]
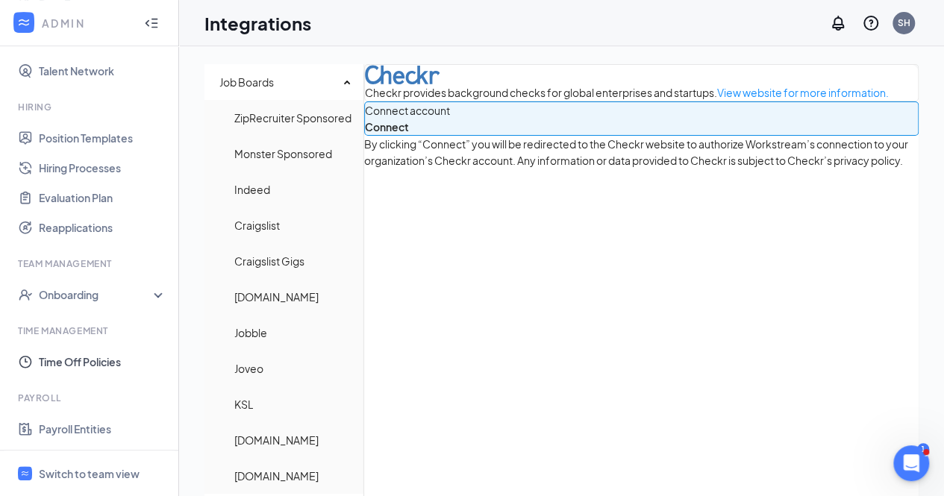
click at [61, 351] on link "Time Off Policies" at bounding box center [103, 362] width 128 height 30
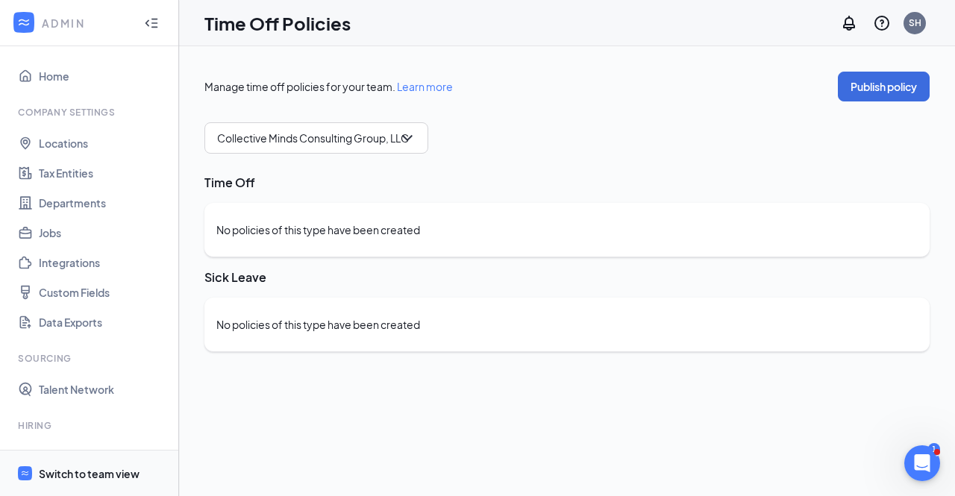
click at [80, 472] on div "Switch to team view" at bounding box center [89, 473] width 101 height 15
